Goal: Find contact information: Find contact information

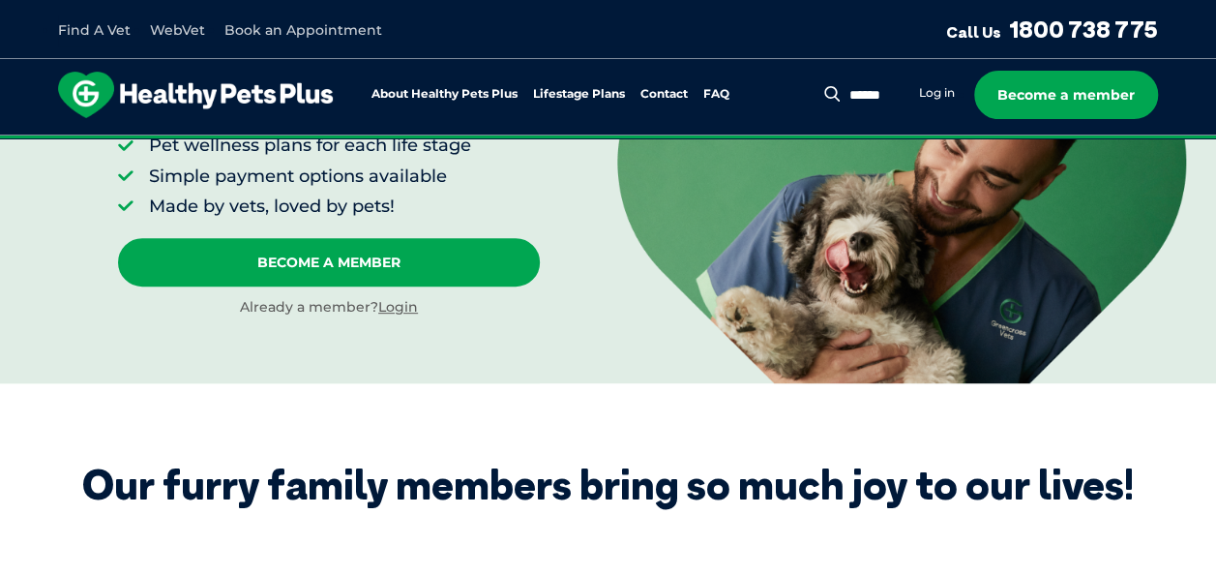
scroll to position [311, 0]
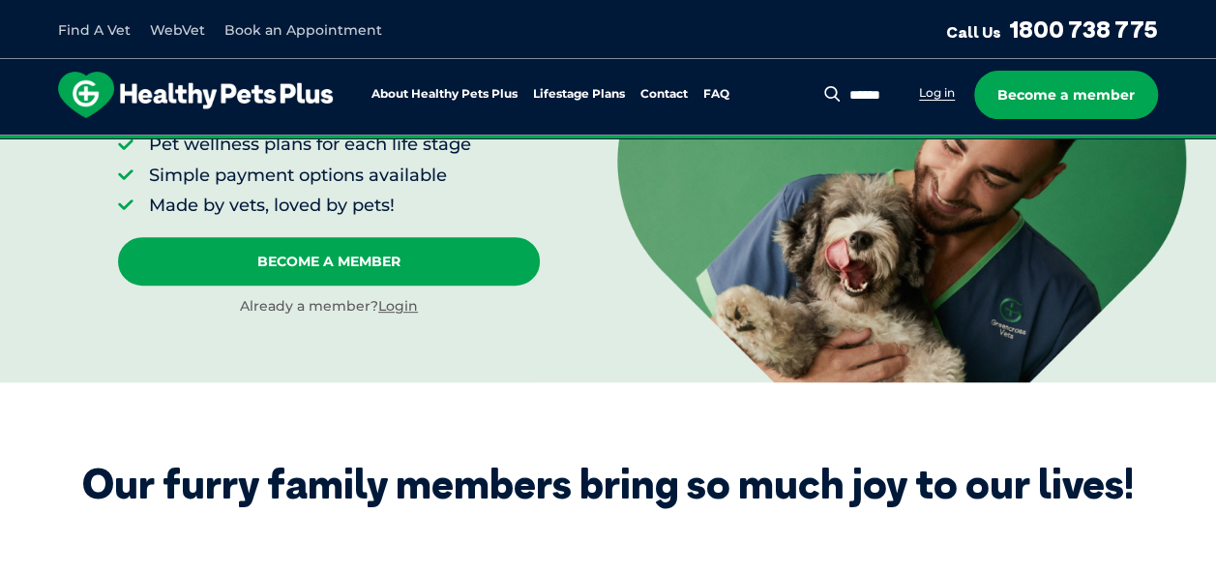
click at [950, 96] on link "Log in" at bounding box center [937, 92] width 36 height 15
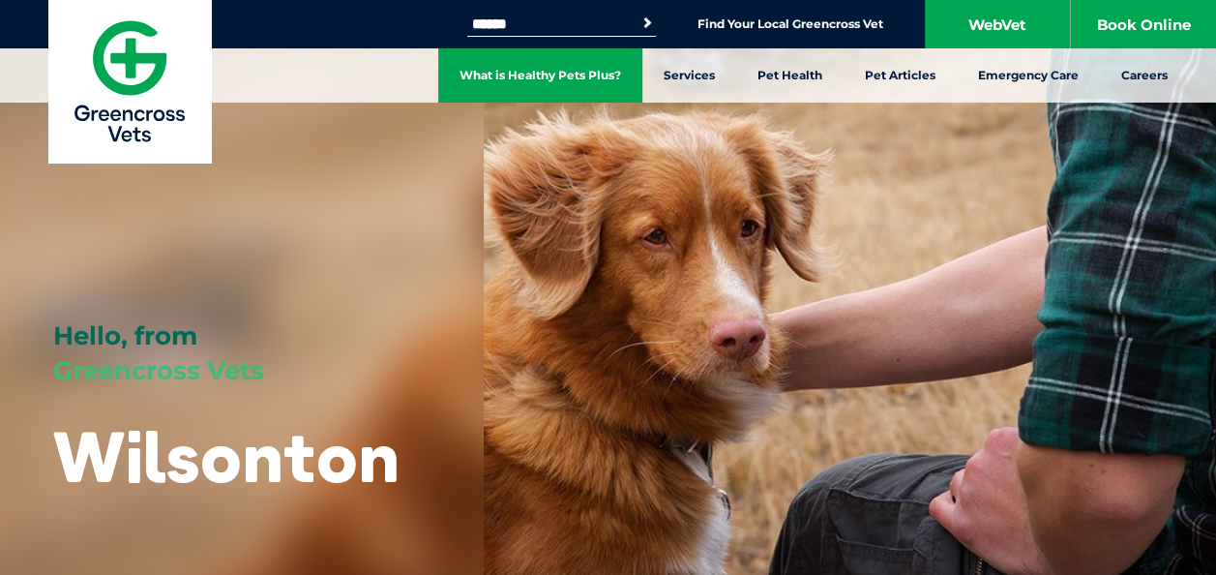
click at [583, 99] on link "What is Healthy Pets Plus?" at bounding box center [540, 75] width 204 height 54
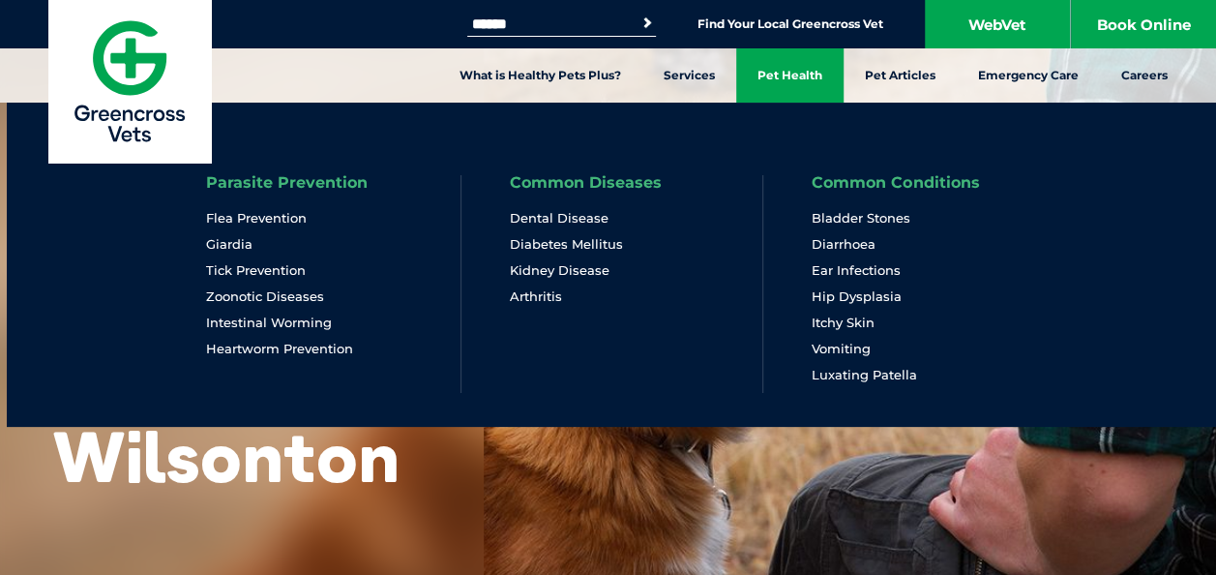
click at [788, 72] on link "Pet Health" at bounding box center [789, 75] width 107 height 54
click at [785, 66] on link "Pet Health" at bounding box center [789, 75] width 107 height 54
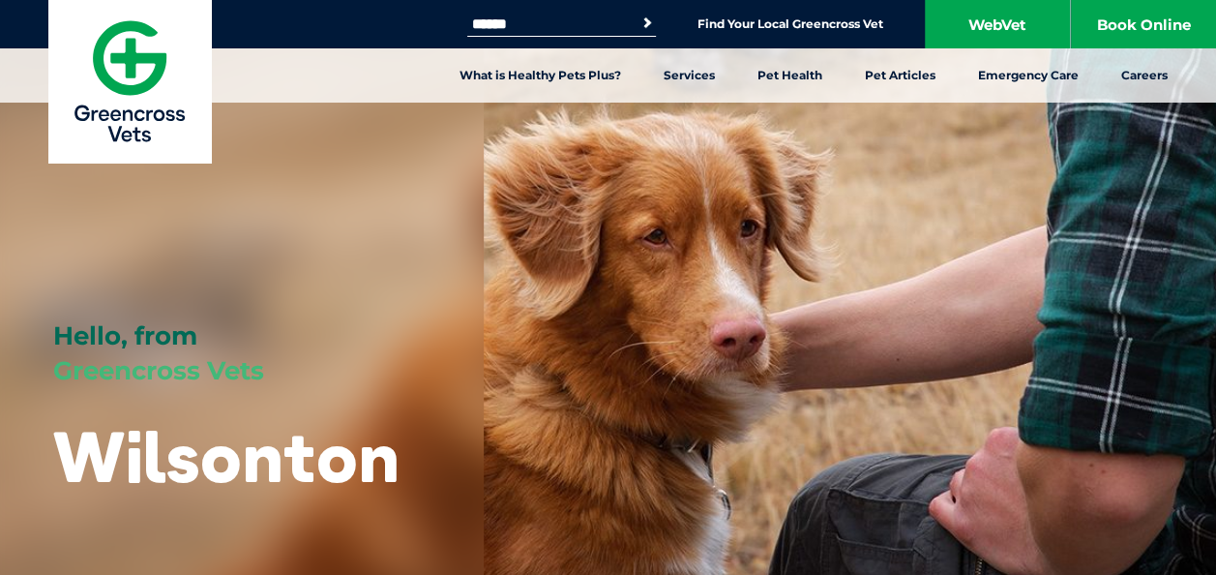
click at [330, 464] on h1 "Wilsonton" at bounding box center [226, 456] width 346 height 76
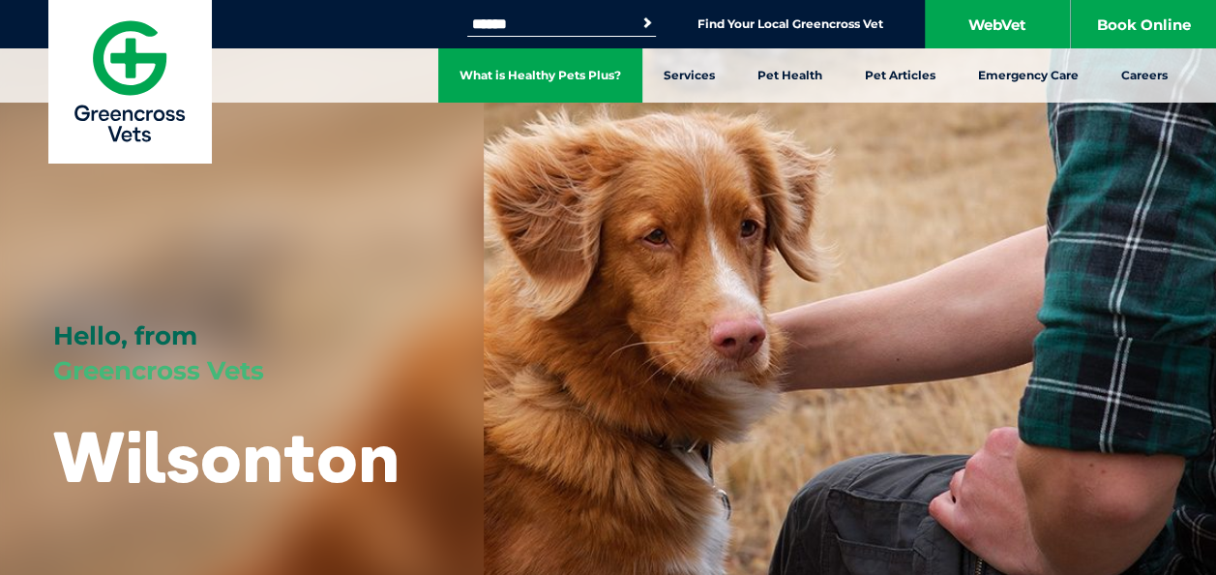
click at [542, 64] on link "What is Healthy Pets Plus?" at bounding box center [540, 75] width 204 height 54
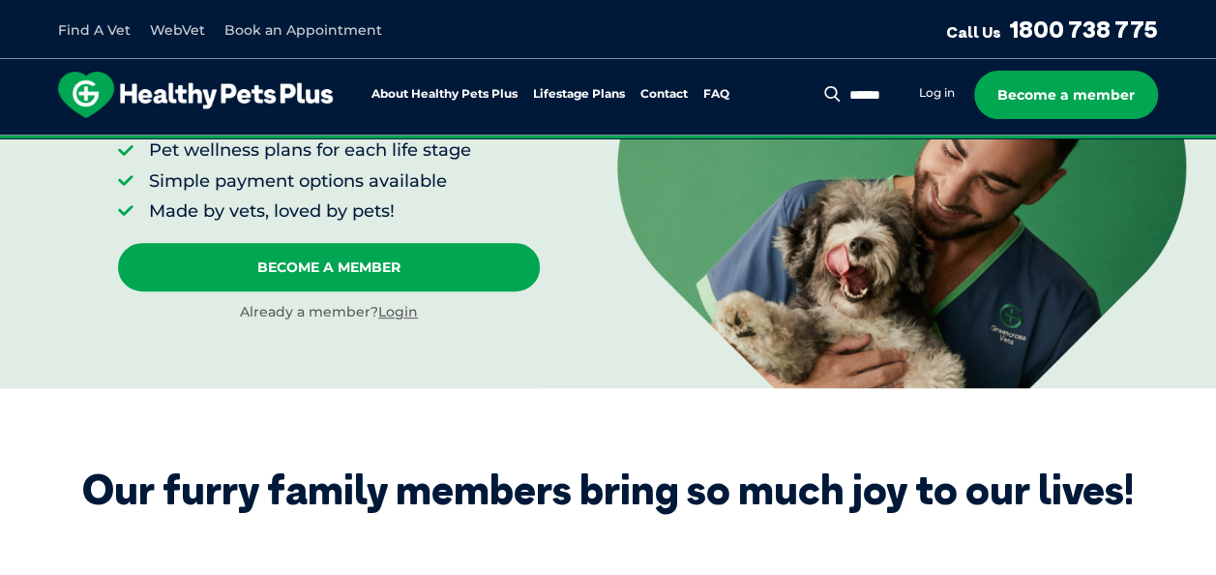
scroll to position [306, 0]
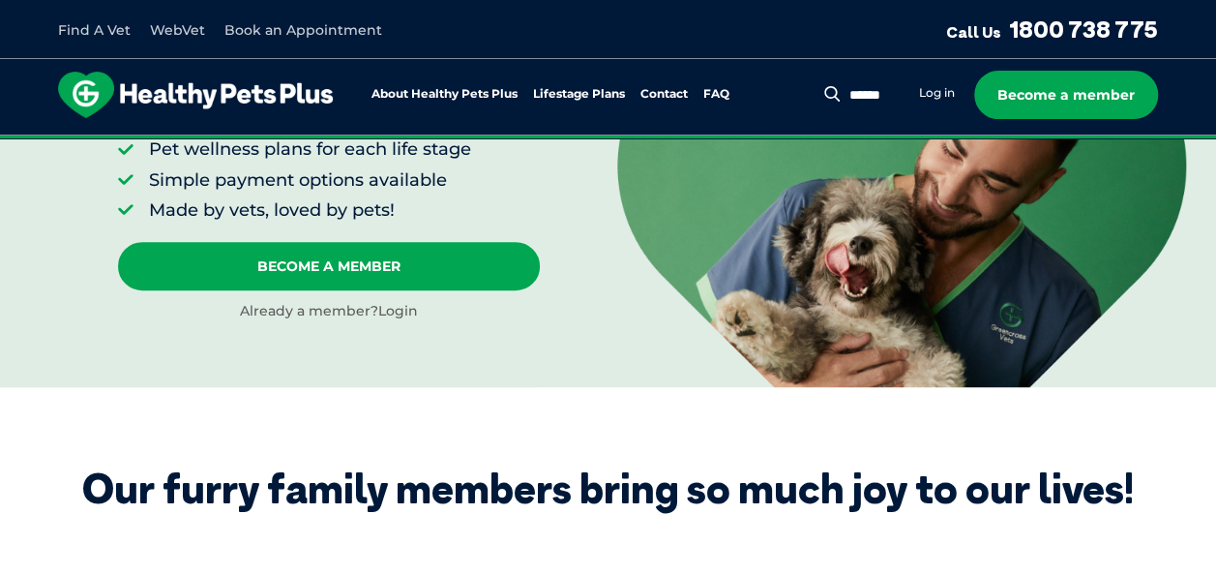
click at [393, 315] on link "Login" at bounding box center [398, 310] width 40 height 17
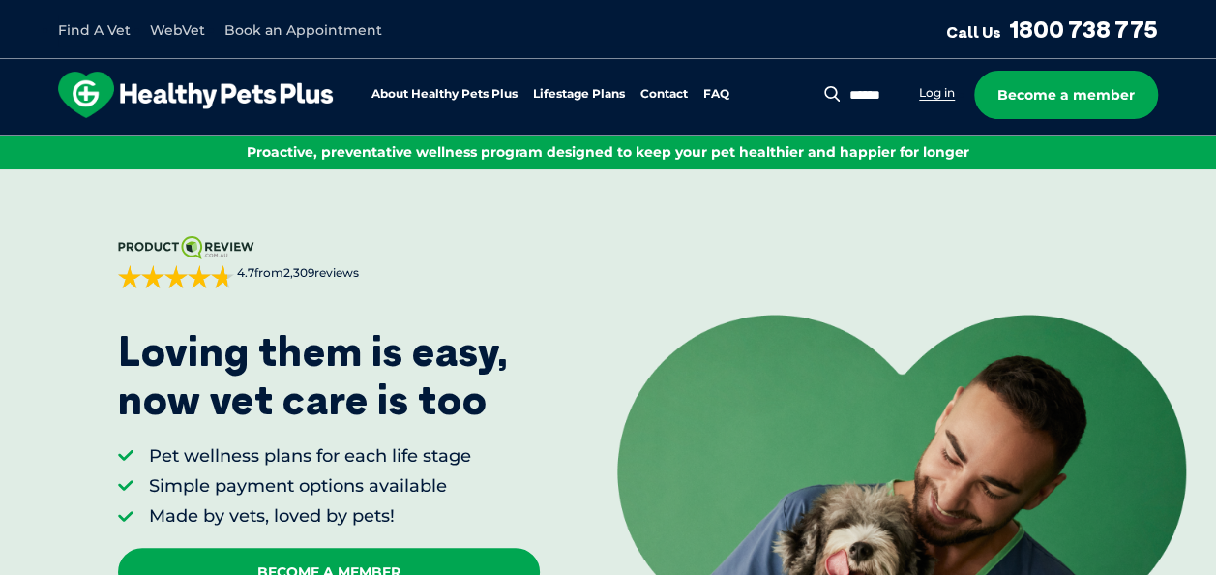
click at [931, 95] on link "Log in" at bounding box center [937, 92] width 36 height 15
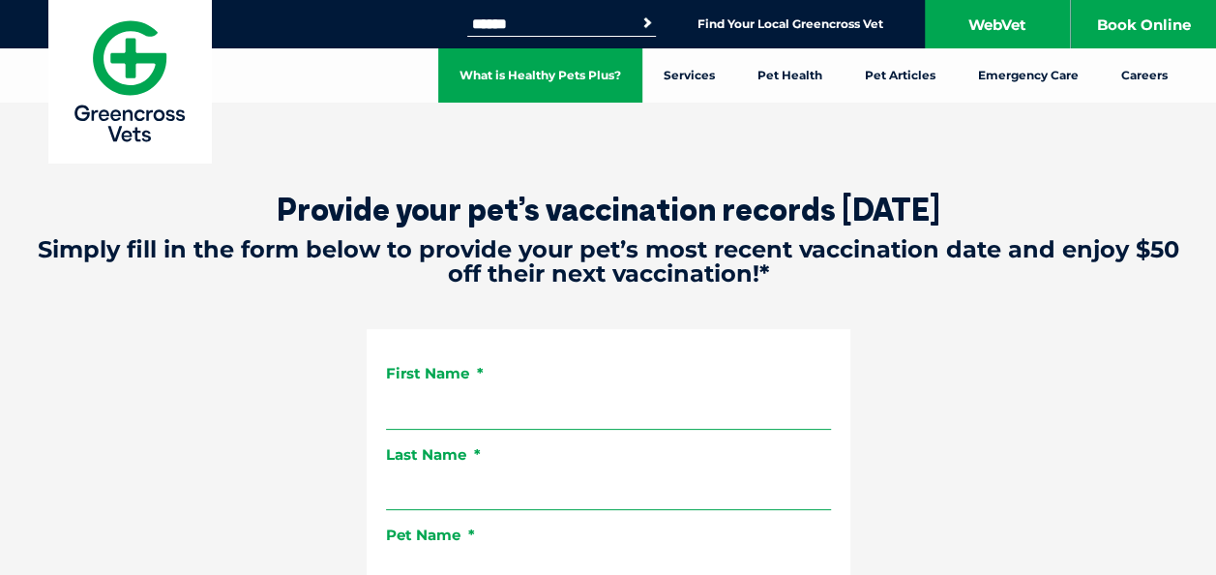
click at [586, 78] on link "What is Healthy Pets Plus?" at bounding box center [540, 75] width 204 height 54
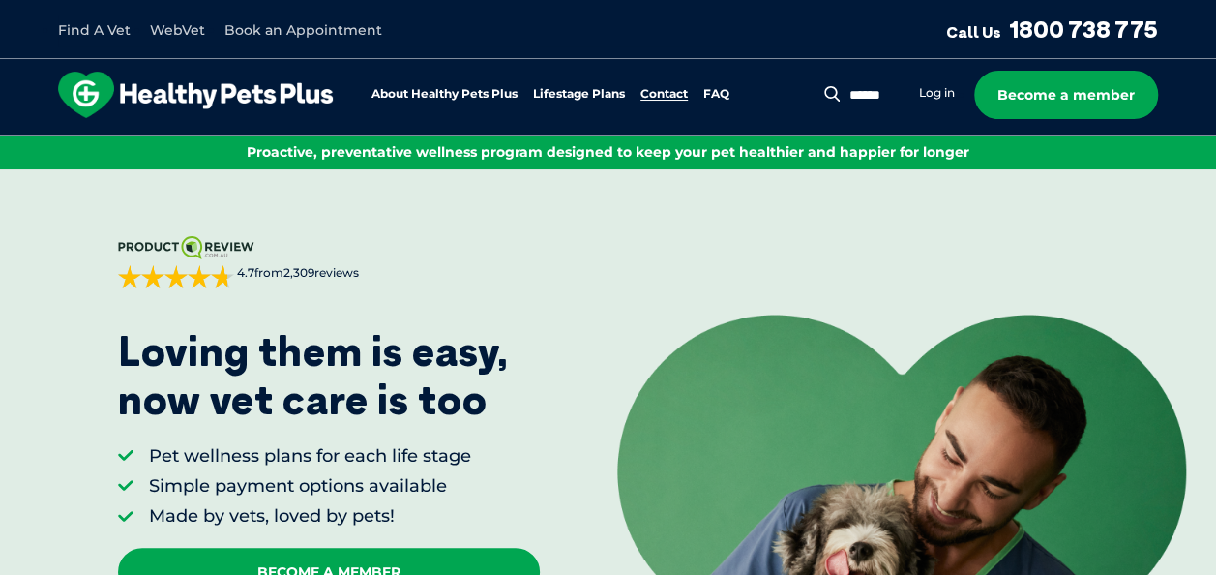
click at [659, 91] on link "Contact" at bounding box center [664, 94] width 47 height 13
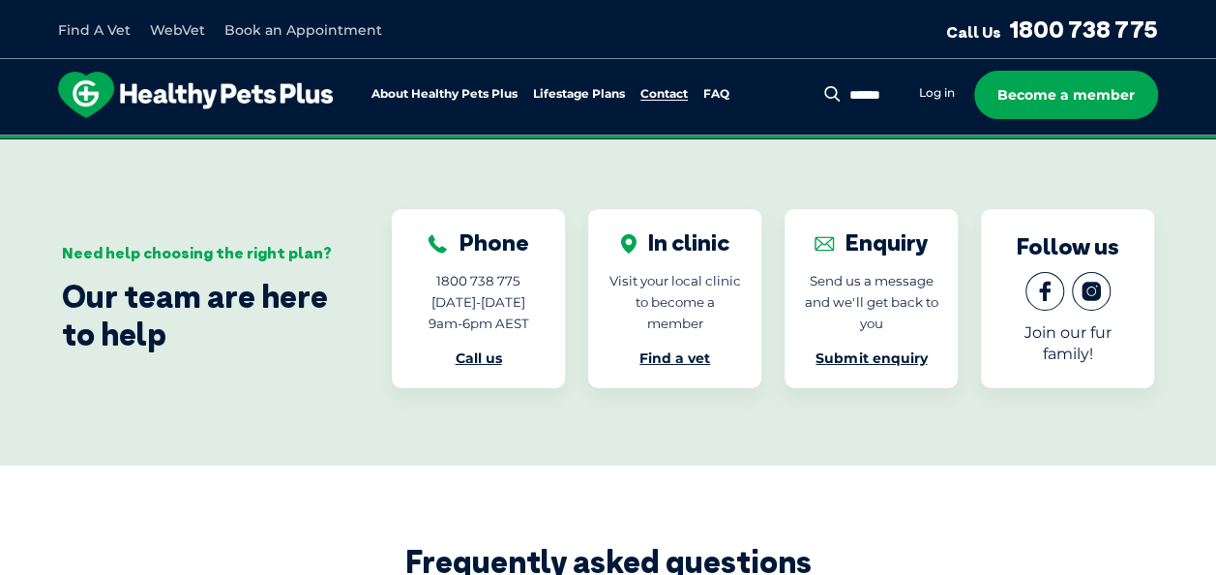
scroll to position [3257, 0]
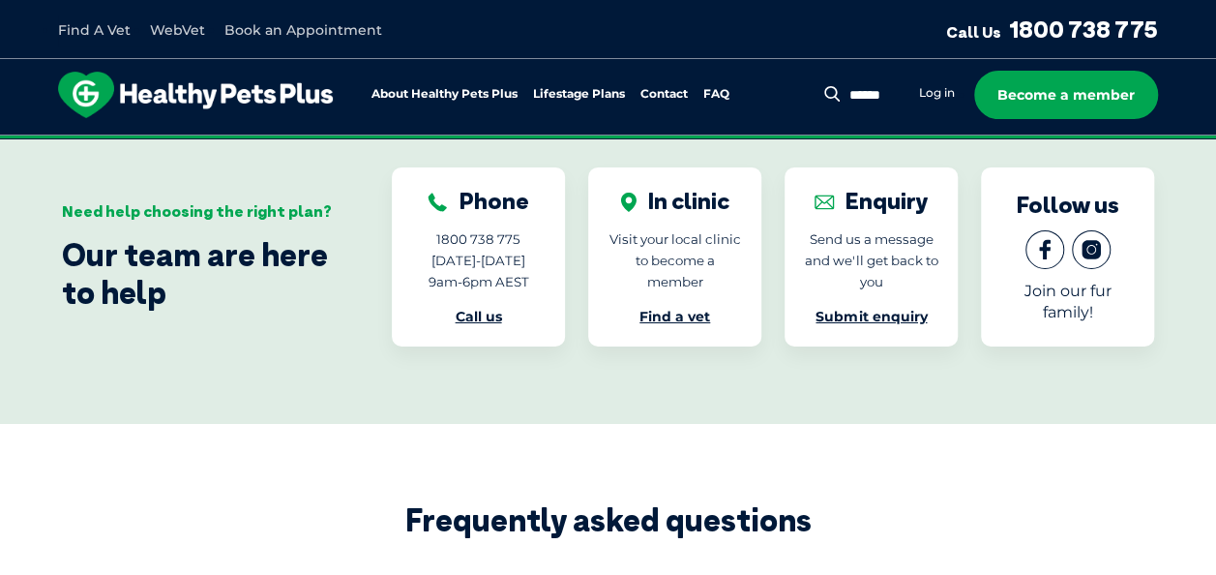
click at [869, 308] on link "Submit enquiry" at bounding box center [871, 316] width 111 height 17
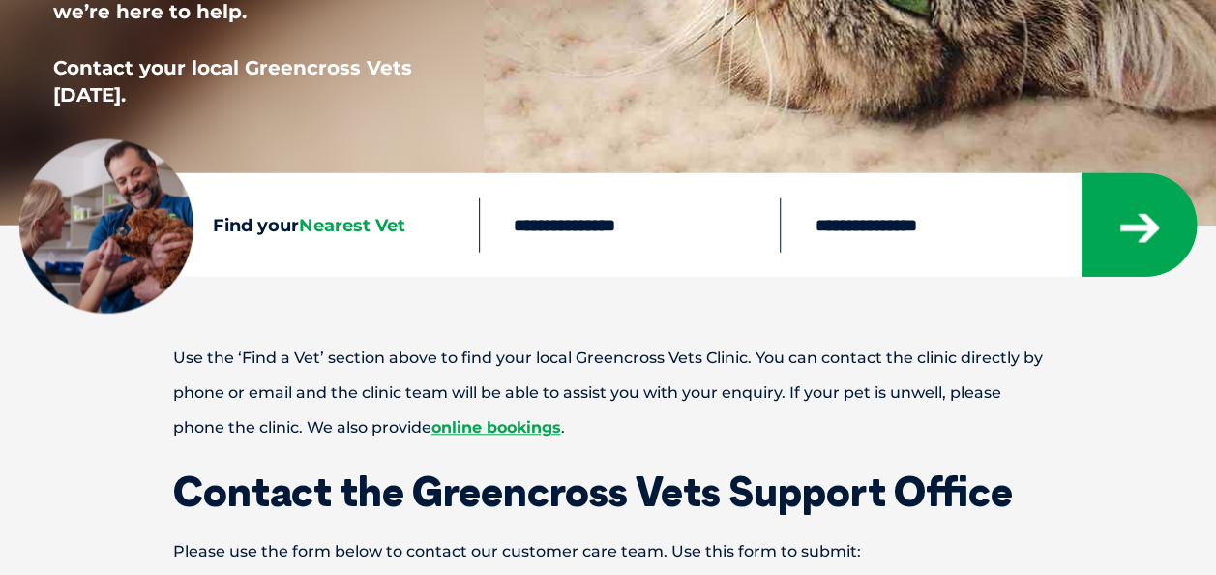
scroll to position [658, 0]
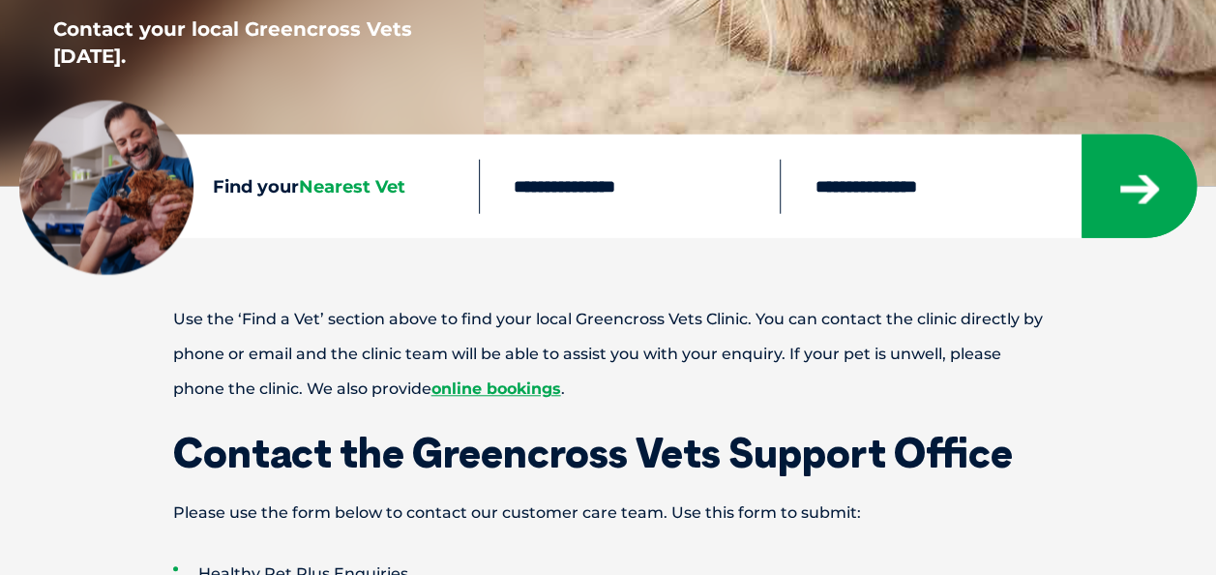
click at [627, 195] on input "text" at bounding box center [630, 186] width 302 height 54
type input "****"
click at [892, 211] on select "**********" at bounding box center [931, 186] width 302 height 54
select select "**"
click at [780, 159] on select "**********" at bounding box center [931, 186] width 302 height 54
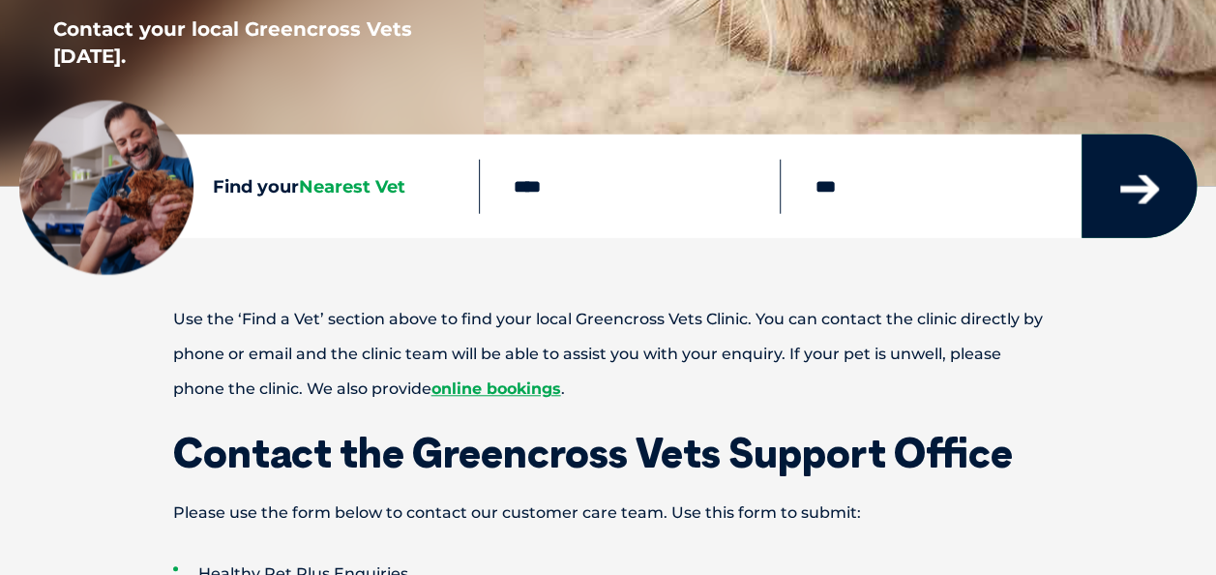
click at [1131, 201] on icon "submit" at bounding box center [1140, 189] width 39 height 29
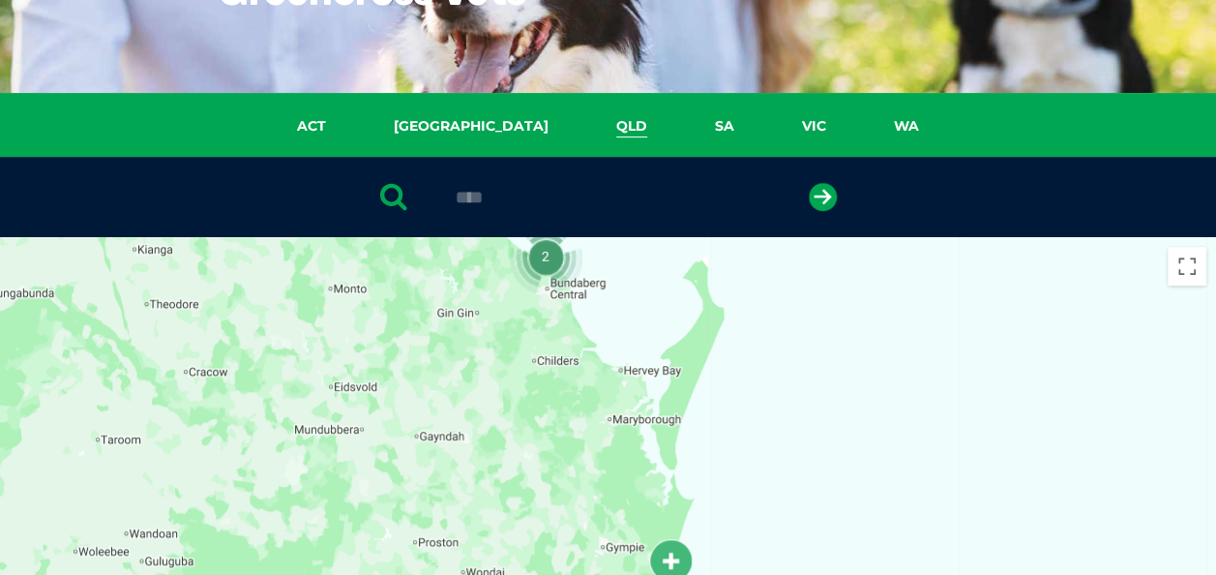
scroll to position [444, 0]
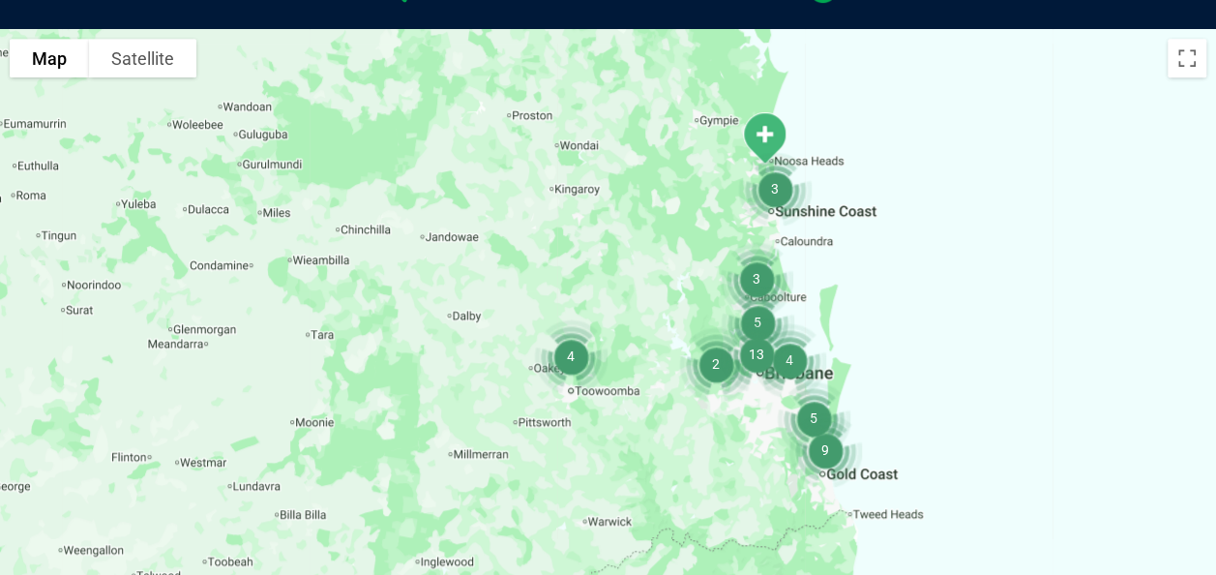
drag, startPoint x: 730, startPoint y: 343, endPoint x: 825, endPoint y: 112, distance: 249.4
click at [825, 112] on div at bounding box center [608, 402] width 1216 height 747
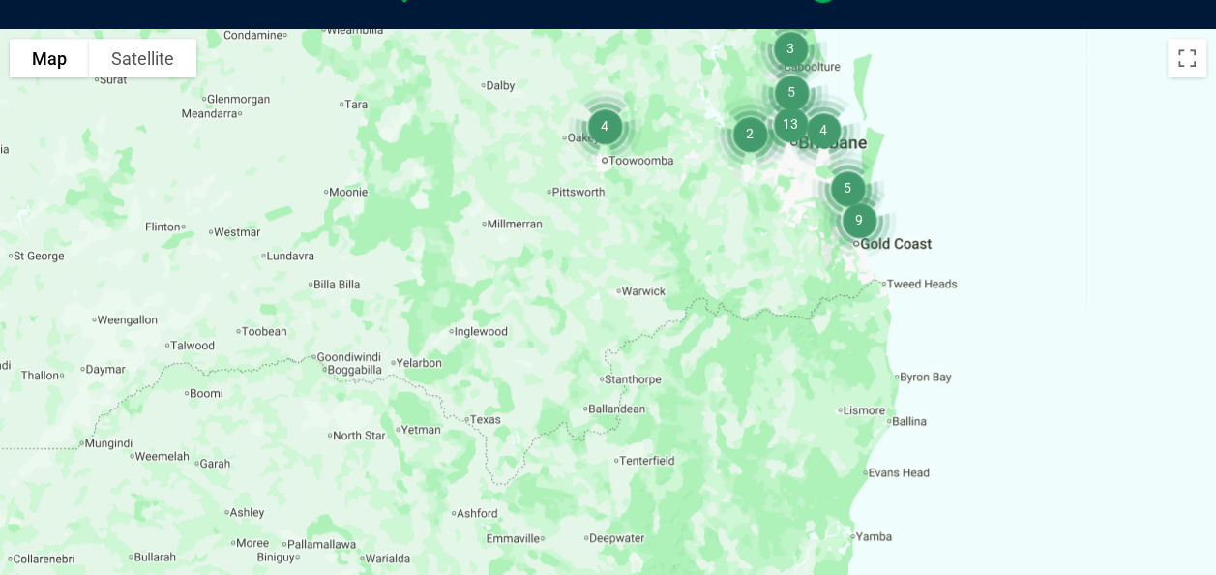
drag, startPoint x: 630, startPoint y: 382, endPoint x: 664, endPoint y: 149, distance: 235.7
click at [664, 149] on div at bounding box center [608, 402] width 1216 height 747
click at [625, 167] on img "4" at bounding box center [604, 125] width 89 height 89
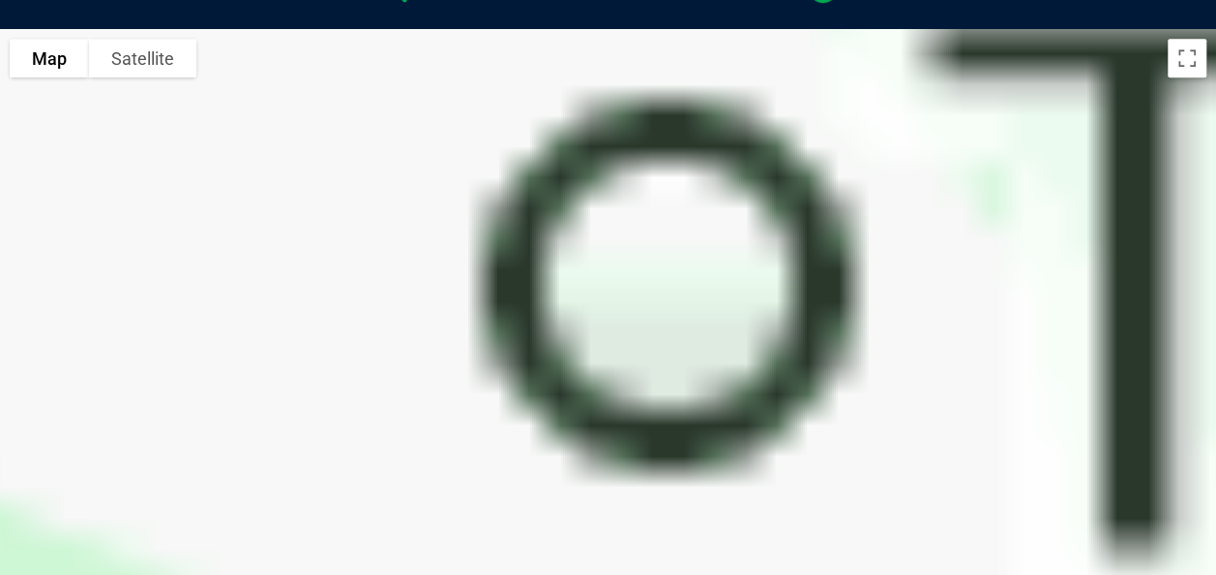
click at [625, 167] on div at bounding box center [608, 402] width 1216 height 747
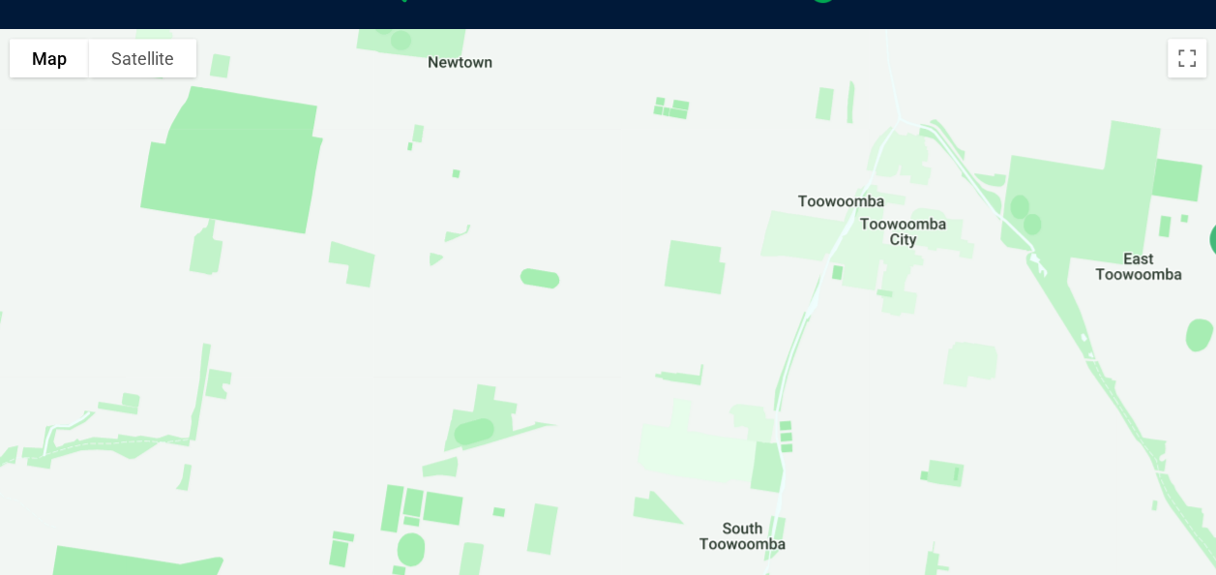
drag, startPoint x: 761, startPoint y: 385, endPoint x: 917, endPoint y: 172, distance: 264.4
click at [917, 172] on div at bounding box center [608, 402] width 1216 height 747
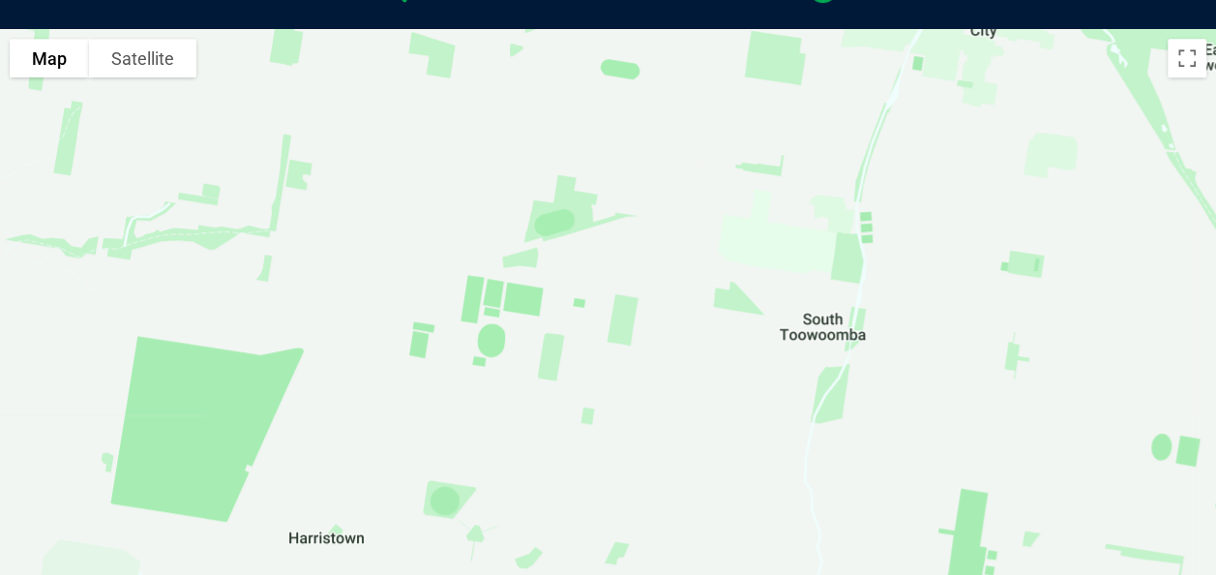
drag, startPoint x: 863, startPoint y: 335, endPoint x: 960, endPoint y: 106, distance: 248.0
click at [960, 106] on div at bounding box center [608, 402] width 1216 height 747
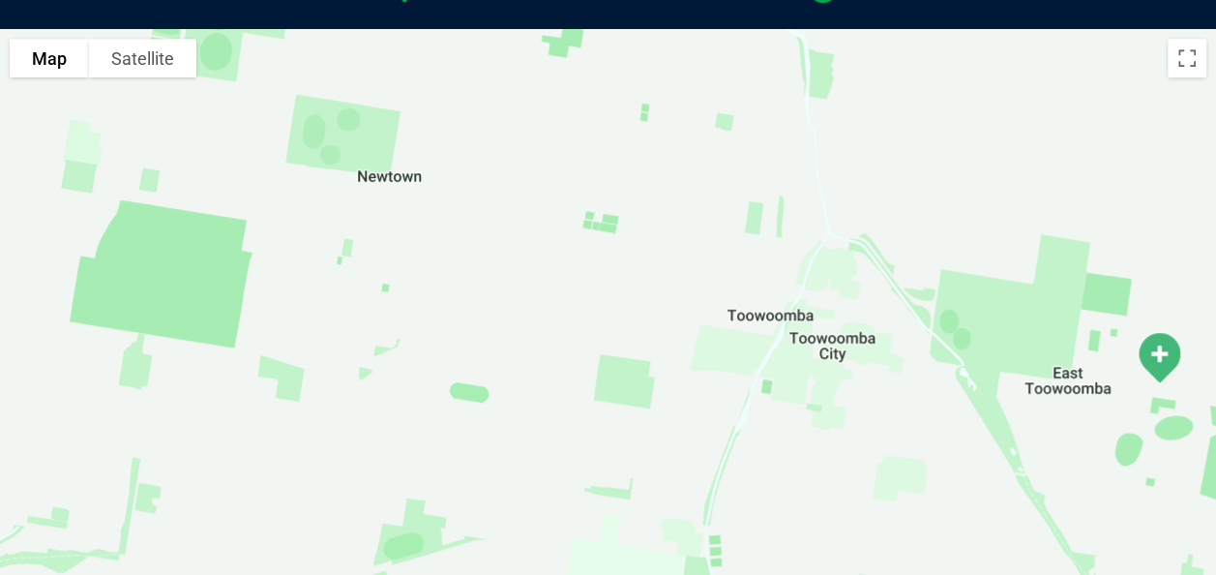
drag, startPoint x: 961, startPoint y: 106, endPoint x: 802, endPoint y: 436, distance: 366.2
click at [802, 436] on div at bounding box center [608, 402] width 1216 height 747
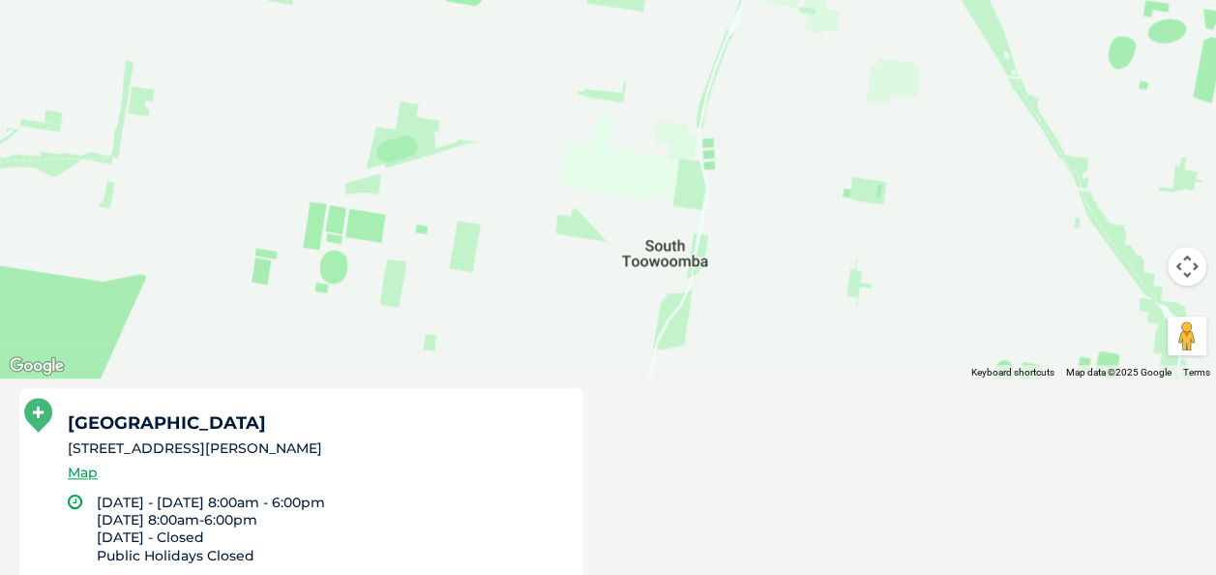
scroll to position [867, 0]
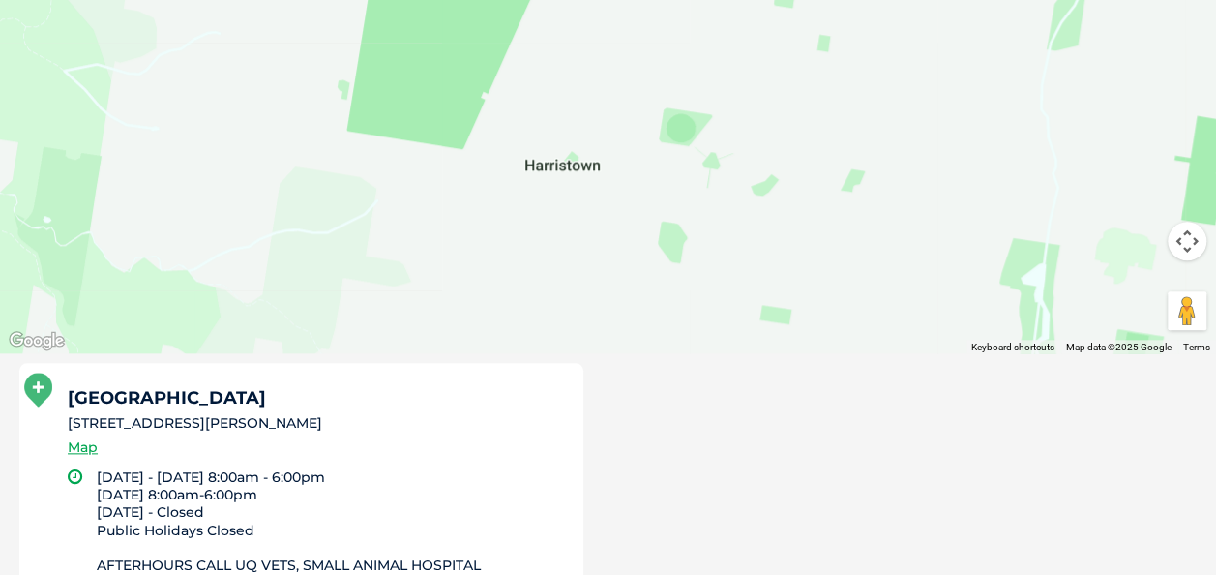
drag, startPoint x: 836, startPoint y: 221, endPoint x: 1234, endPoint y: -50, distance: 481.3
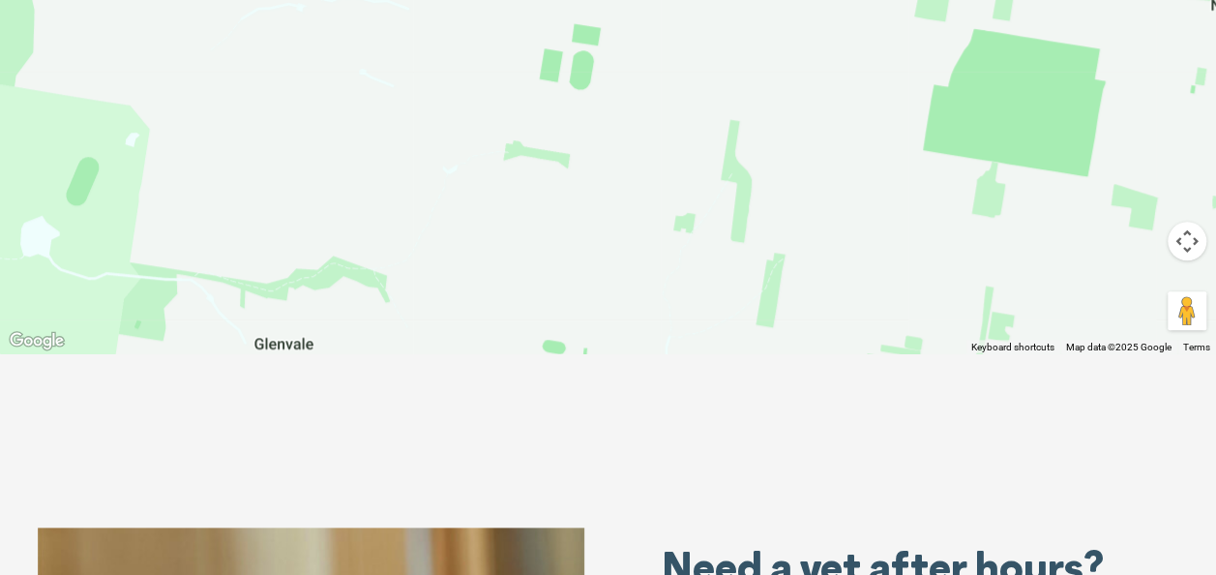
drag, startPoint x: 653, startPoint y: 101, endPoint x: 1132, endPoint y: 624, distance: 709.6
click at [1132, 574] on html "Greencross Vets Search for: Search Find Your Local Greencross Vet WebVet Book O…" at bounding box center [608, 415] width 1216 height 2565
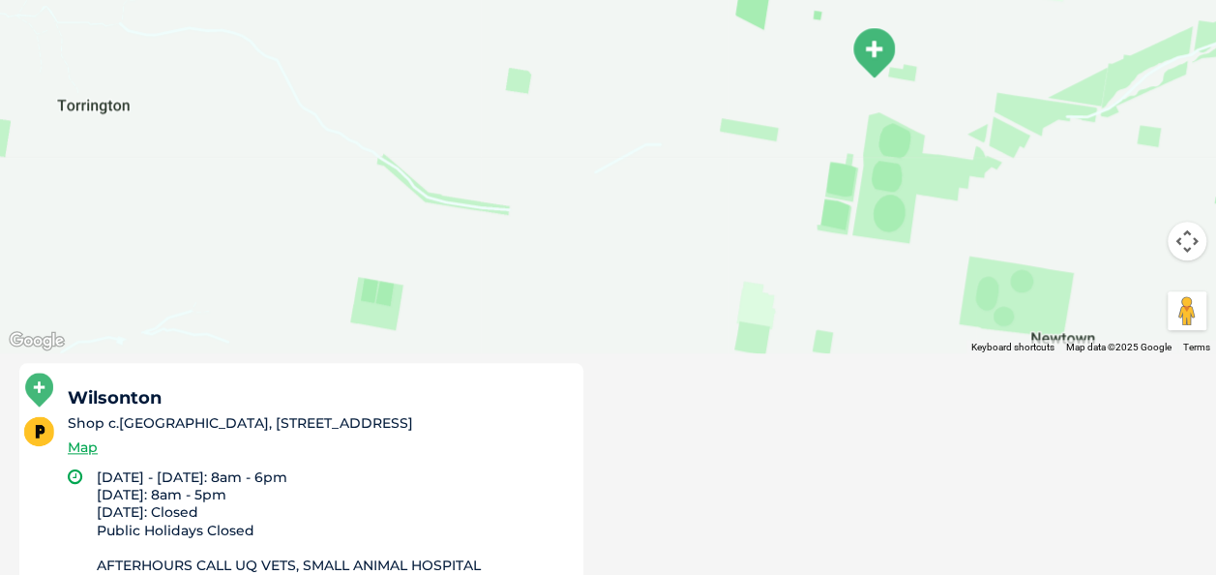
drag, startPoint x: 819, startPoint y: 122, endPoint x: 641, endPoint y: 455, distance: 377.5
click at [641, 455] on div "To navigate the map with touch gestures double-tap and hold your finger on the …" at bounding box center [608, 208] width 1216 height 1204
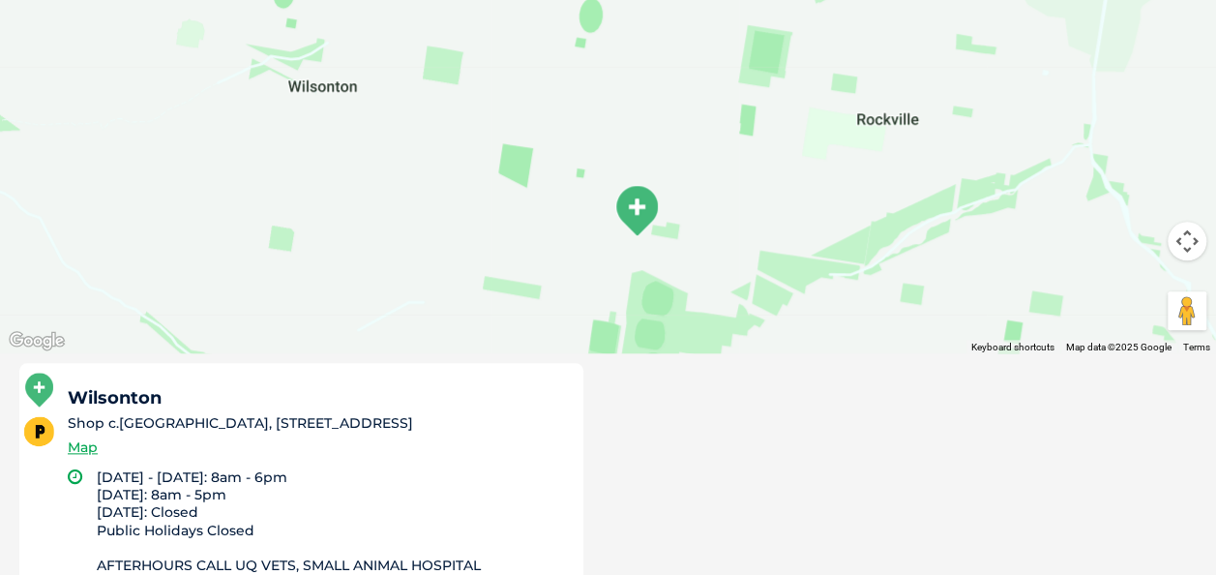
drag, startPoint x: 762, startPoint y: 149, endPoint x: 519, endPoint y: 308, distance: 290.1
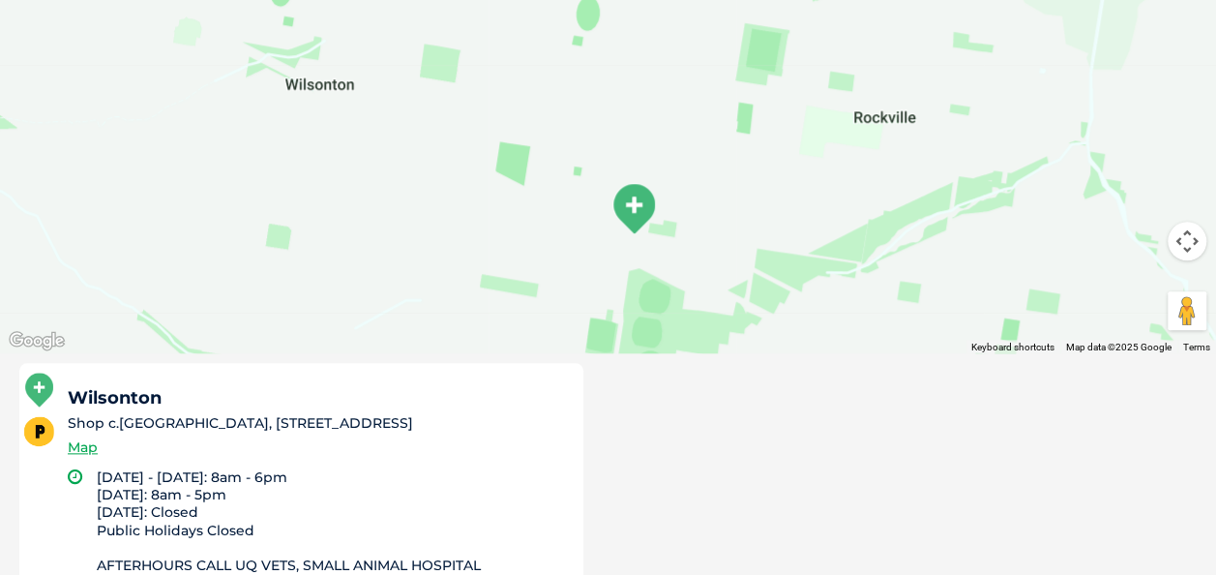
click at [628, 201] on img "Wilsonton" at bounding box center [634, 208] width 64 height 69
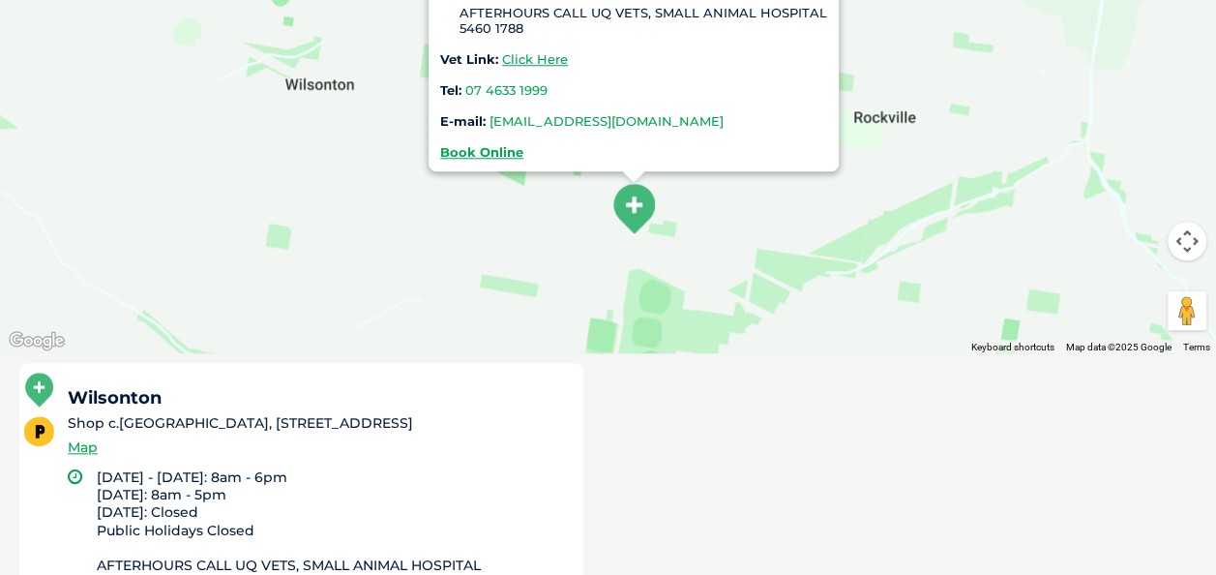
click at [538, 122] on link "[EMAIL_ADDRESS][DOMAIN_NAME]" at bounding box center [607, 120] width 234 height 15
